Goal: Communication & Community: Answer question/provide support

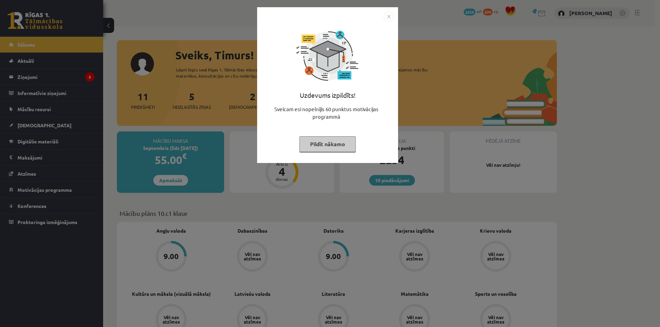
drag, startPoint x: 212, startPoint y: 38, endPoint x: 163, endPoint y: 49, distance: 49.9
click at [212, 38] on div "Uzdevums izpildīts! Sveicam esi nopelnījis 60 punktus motivācijas programmā Pil…" at bounding box center [330, 163] width 660 height 327
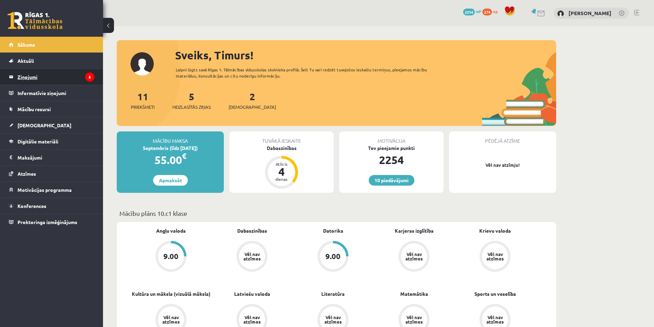
click at [68, 73] on legend "Ziņojumi 5" at bounding box center [56, 77] width 77 height 16
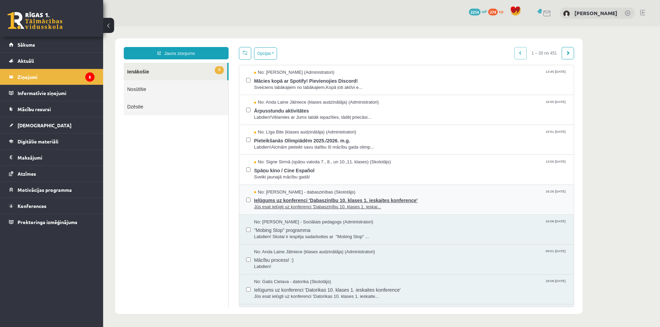
click at [296, 197] on span "Ielūgums uz konferenci 'Dabaszinību 10. klases 1. ieskaites konference'" at bounding box center [410, 199] width 313 height 9
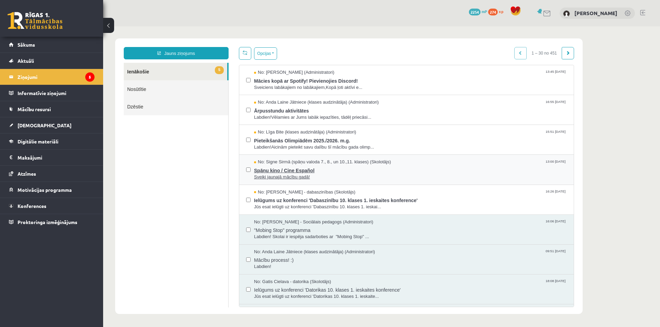
click at [298, 177] on span "Sveiki jaunajā mācību gadā!" at bounding box center [410, 177] width 313 height 7
click at [295, 144] on span "Labdien!Aicinām pieteikt savu dalību šī mācību gada olimp..." at bounding box center [410, 147] width 313 height 7
click at [293, 116] on span "Labdien!Vēlamies ar Jums labāk iepazīties, tādēļ priecāsi..." at bounding box center [410, 117] width 313 height 7
click at [294, 87] on span "Sveiciens labākajiem no labākajiem,Kopā ļoti aktīvi e..." at bounding box center [410, 88] width 313 height 7
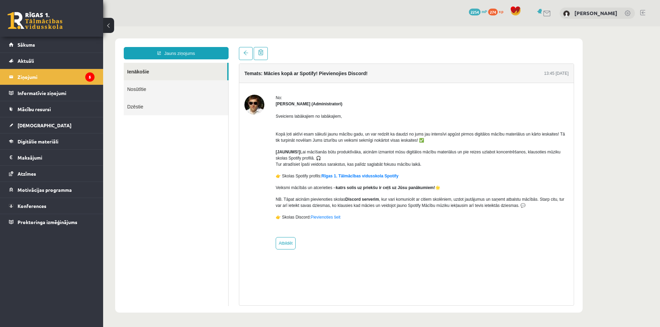
click at [244, 327] on div at bounding box center [381, 176] width 556 height 301
